Goal: Task Accomplishment & Management: Use online tool/utility

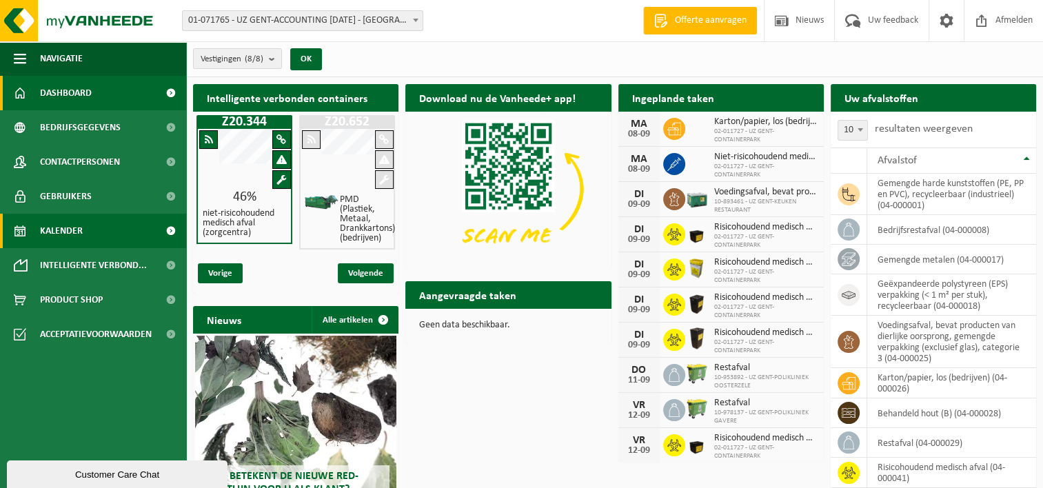
click at [54, 235] on span "Kalender" at bounding box center [61, 231] width 43 height 34
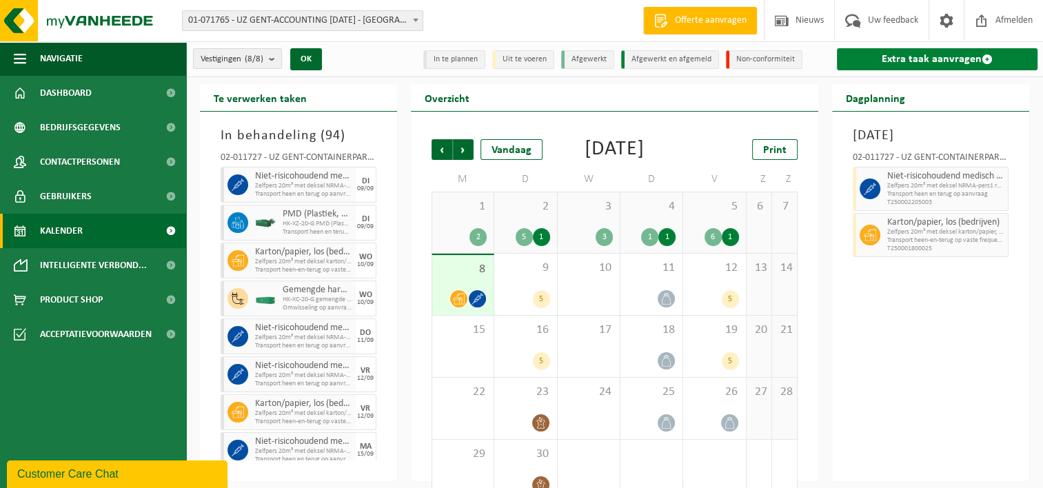
click at [950, 55] on link "Extra taak aanvragen" at bounding box center [937, 59] width 201 height 22
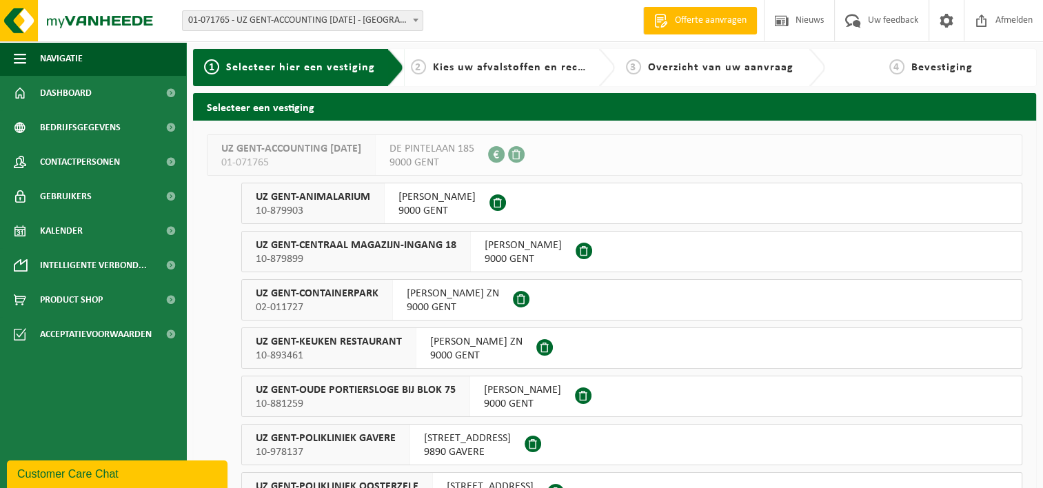
click at [443, 290] on span "CORNEEL HEYMANSLAAN ZN" at bounding box center [453, 294] width 92 height 14
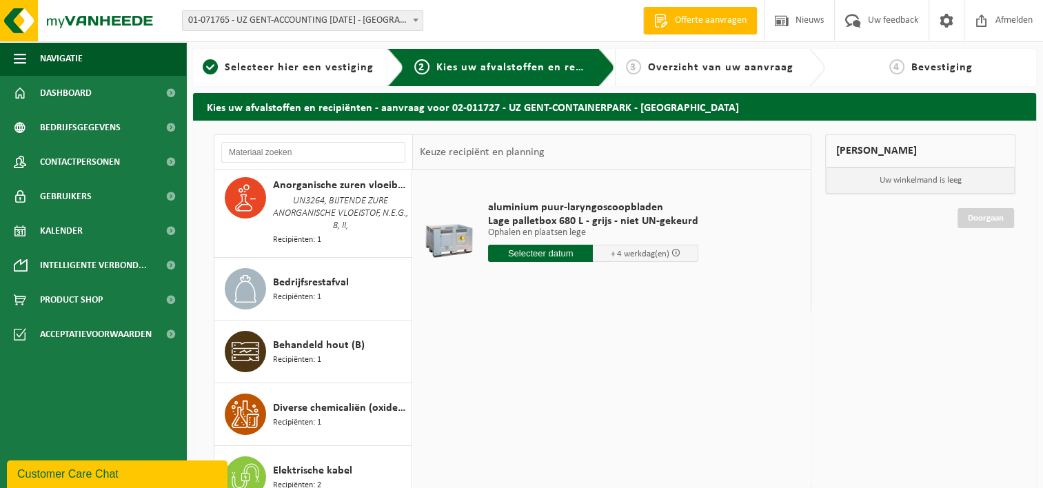
scroll to position [276, 0]
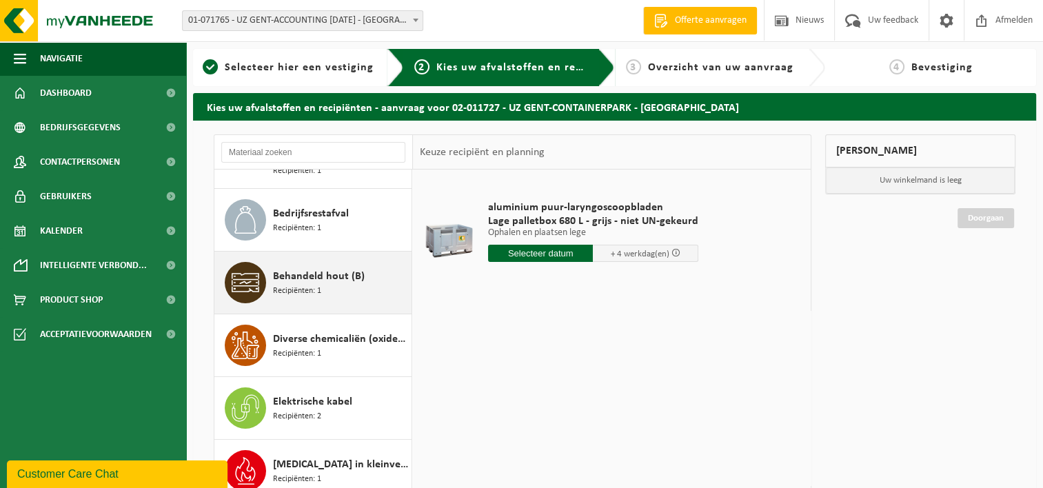
click at [323, 281] on div "Behandeld hout (B) Recipiënten: 1" at bounding box center [340, 282] width 135 height 41
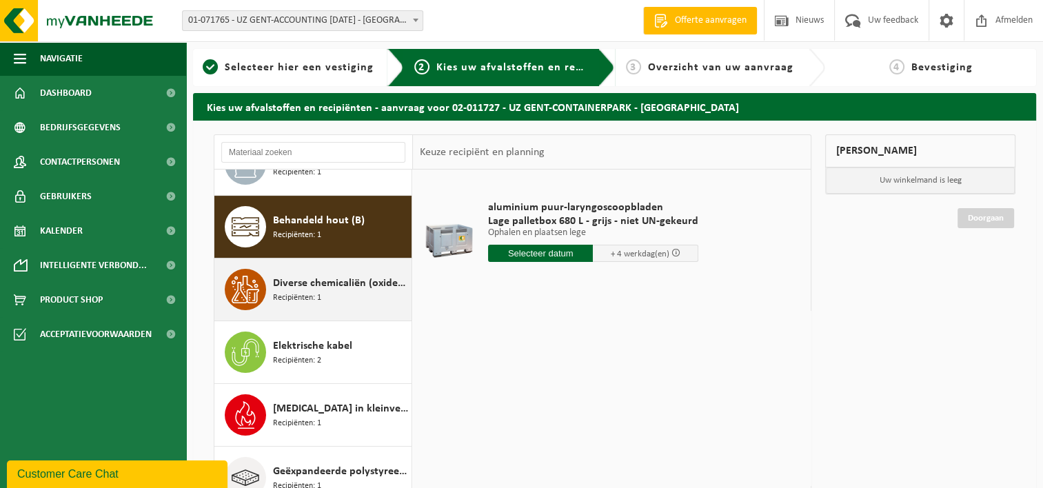
scroll to position [354, 0]
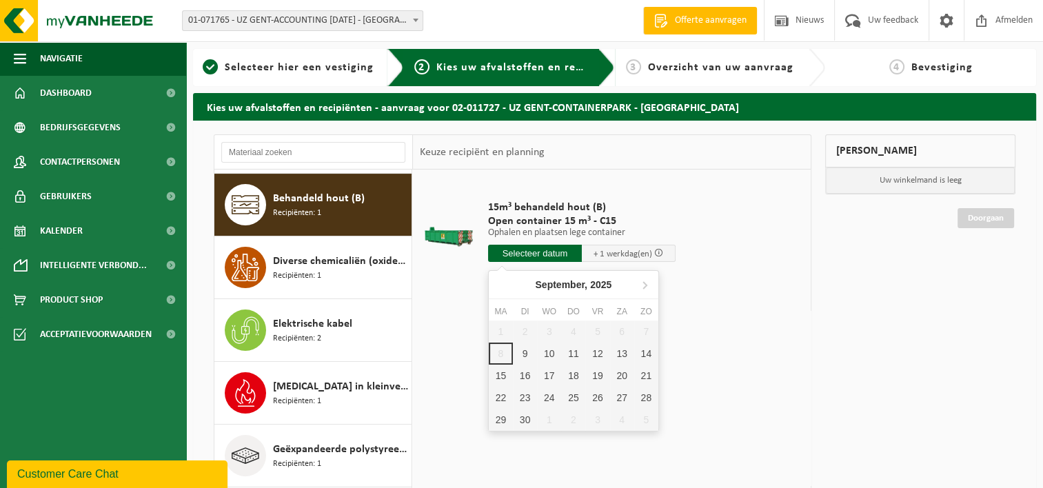
click at [550, 250] on input "text" at bounding box center [535, 253] width 94 height 17
click at [571, 347] on div "11" at bounding box center [573, 354] width 24 height 22
type input "Van 2025-09-11"
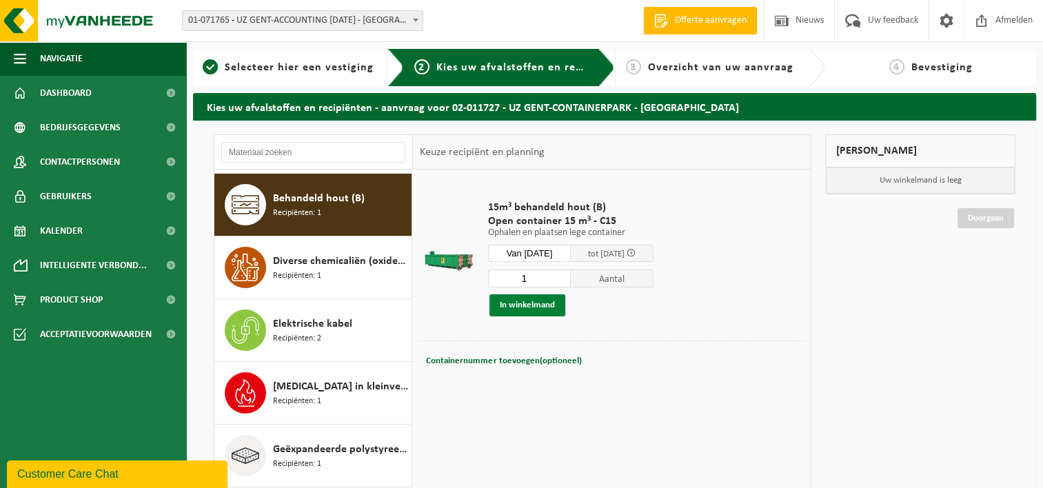
click at [527, 307] on button "In winkelmand" at bounding box center [527, 305] width 76 height 22
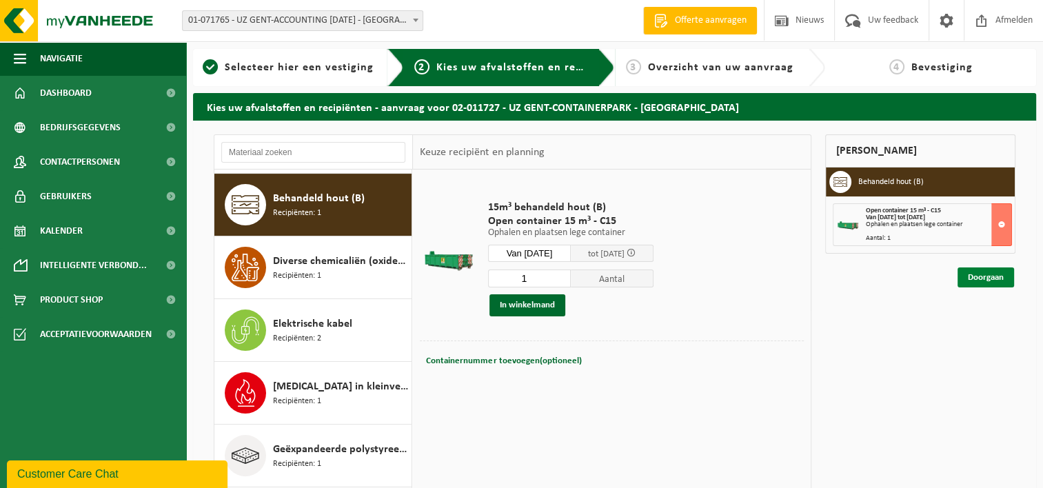
click at [979, 275] on link "Doorgaan" at bounding box center [985, 277] width 57 height 20
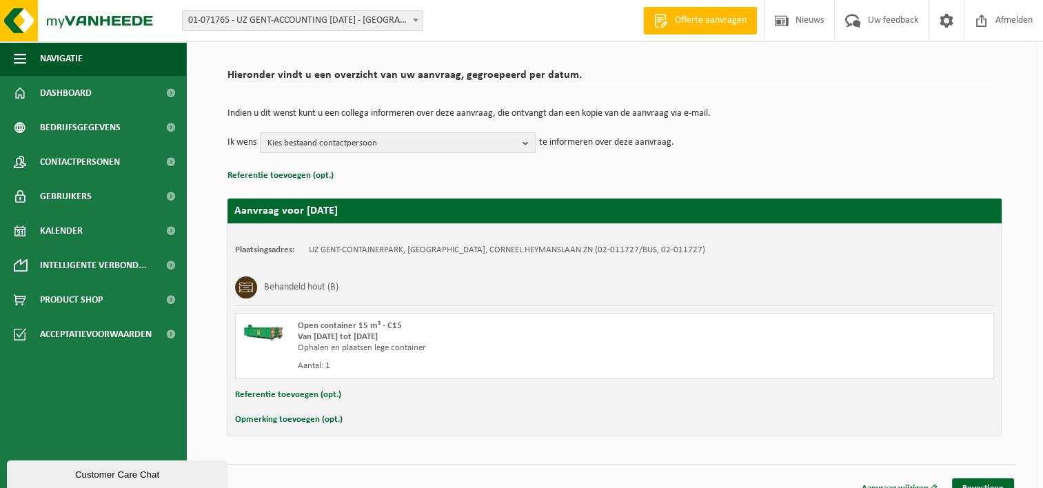
scroll to position [102, 0]
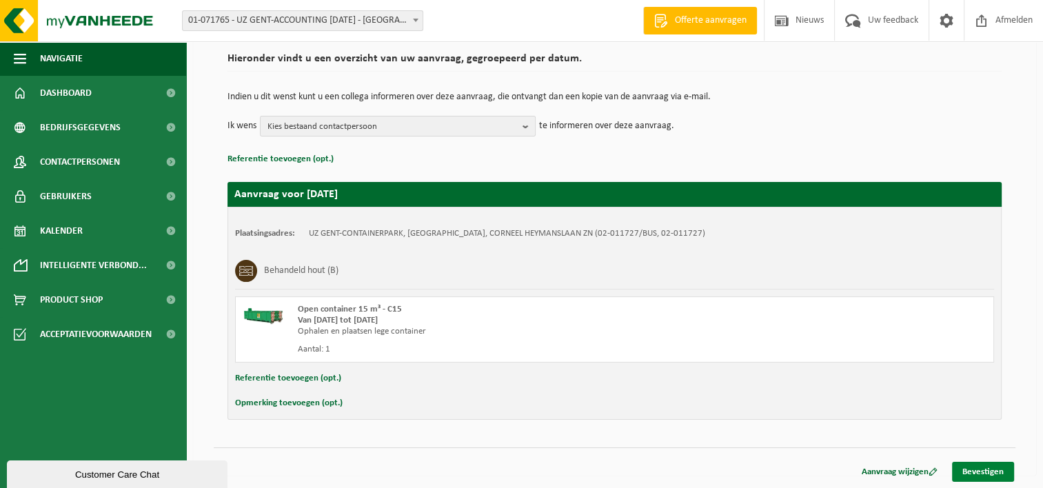
click at [987, 469] on link "Bevestigen" at bounding box center [983, 472] width 62 height 20
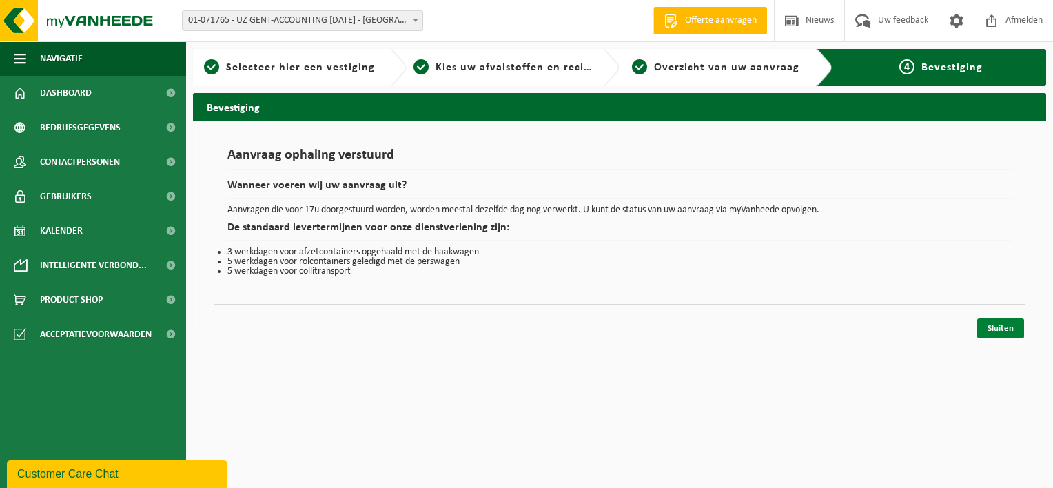
click at [1001, 332] on link "Sluiten" at bounding box center [1000, 328] width 47 height 20
